Goal: Task Accomplishment & Management: Use online tool/utility

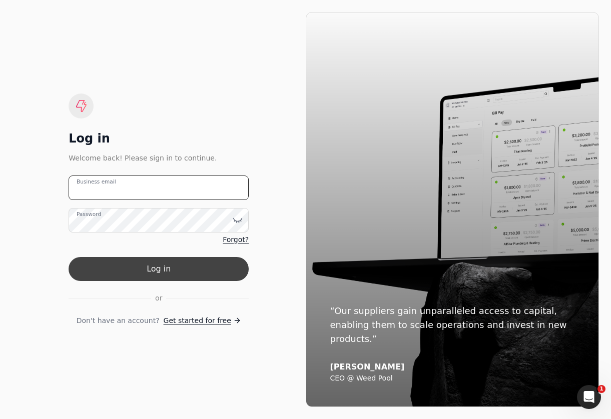
type email "[EMAIL_ADDRESS][DOMAIN_NAME]"
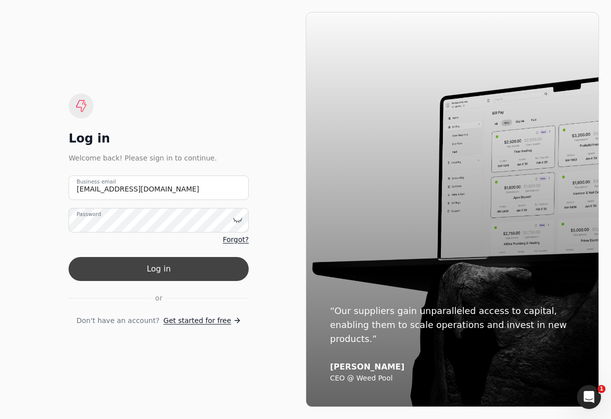
click at [185, 268] on button "Log in" at bounding box center [159, 269] width 180 height 24
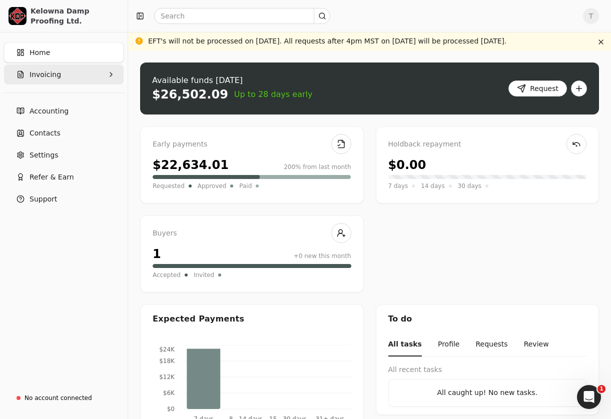
click at [106, 67] on button "Invoicing" at bounding box center [64, 75] width 120 height 20
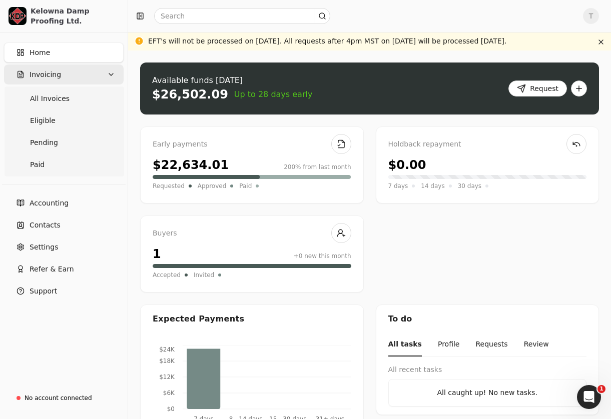
click at [110, 73] on icon "button" at bounding box center [111, 75] width 8 height 8
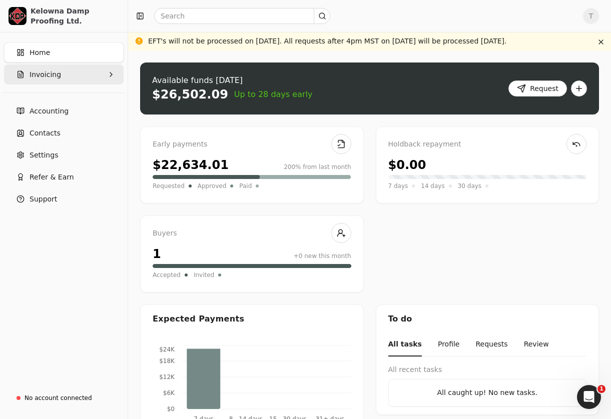
click at [110, 73] on icon "button" at bounding box center [111, 75] width 8 height 8
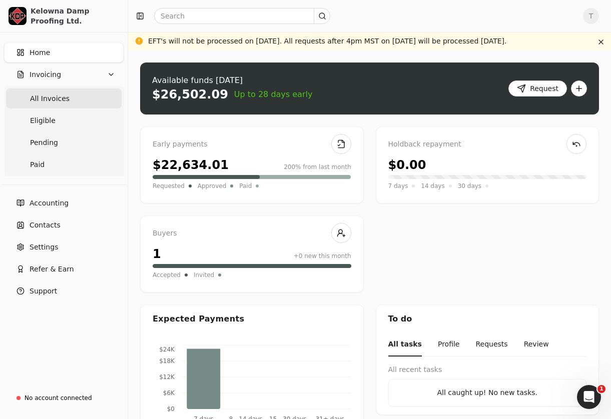
click at [87, 94] on Invoices "All Invoices" at bounding box center [64, 99] width 116 height 20
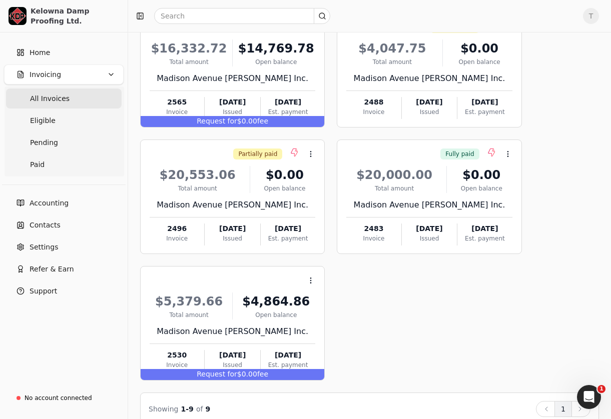
scroll to position [376, 0]
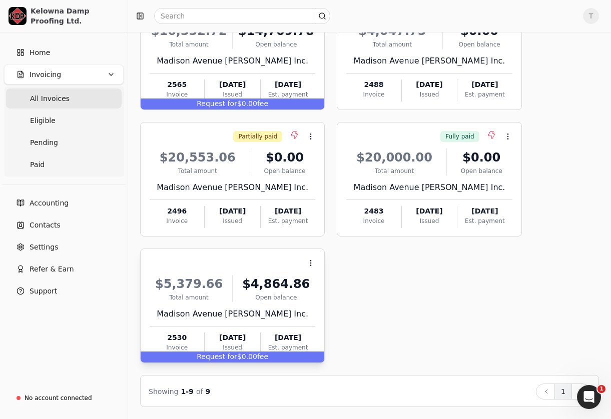
click at [260, 267] on div "Context Menu Button" at bounding box center [232, 263] width 168 height 17
click at [202, 287] on div "$5,379.66" at bounding box center [189, 284] width 79 height 18
click at [226, 275] on div "$5,379.66" at bounding box center [189, 284] width 79 height 18
click at [330, 283] on span "Open" at bounding box center [327, 288] width 19 height 11
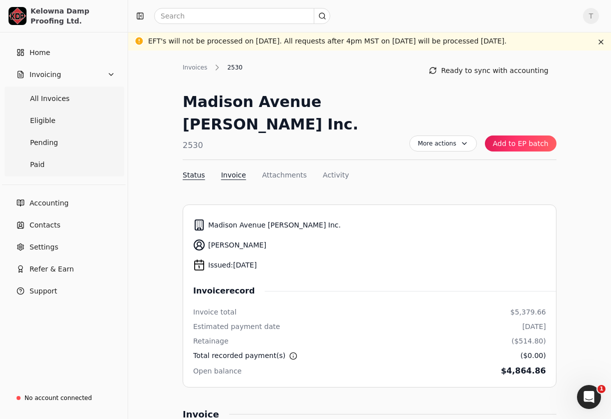
click at [229, 170] on button "Invoice" at bounding box center [233, 175] width 25 height 11
click at [469, 136] on span "More actions" at bounding box center [443, 144] width 68 height 16
click at [497, 135] on div "More actions Context Menu Button Add to EP batch" at bounding box center [482, 125] width 147 height 69
click at [202, 170] on button "Status" at bounding box center [194, 175] width 23 height 11
click at [337, 170] on button "Activity" at bounding box center [336, 175] width 26 height 11
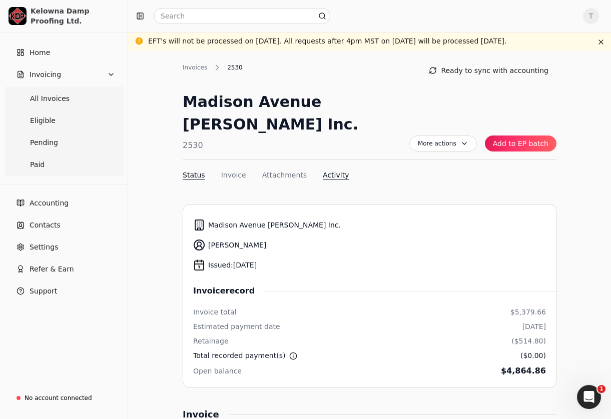
click at [188, 170] on button "Status" at bounding box center [194, 175] width 23 height 11
click at [604, 39] on button "button" at bounding box center [601, 42] width 12 height 12
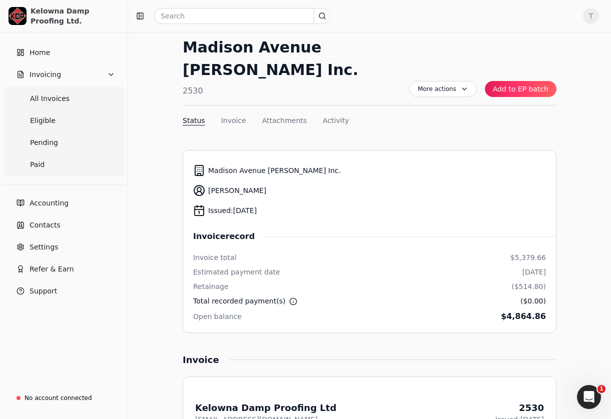
scroll to position [37, 0]
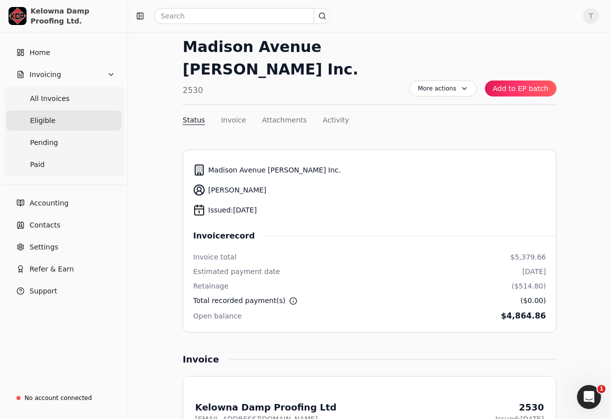
click at [28, 120] on link "Eligible" at bounding box center [64, 121] width 116 height 20
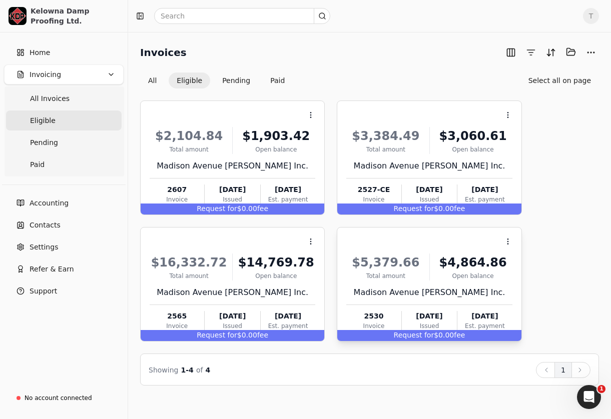
click at [430, 284] on div "$5,379.66 Total amount $4,864.86 Open [STREET_ADDRESS] [PERSON_NAME] Inc. 2530 …" at bounding box center [429, 291] width 166 height 86
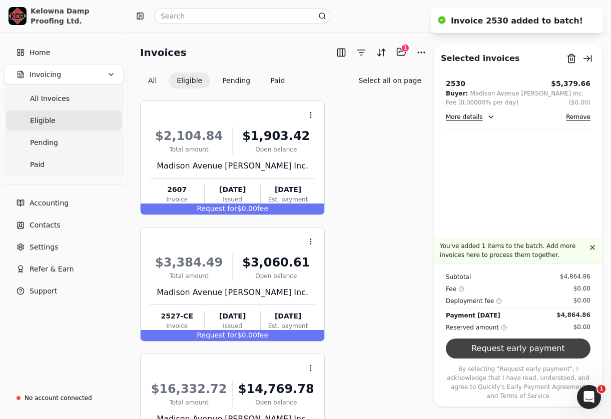
click at [513, 347] on button "Request early payment" at bounding box center [518, 349] width 145 height 20
